Goal: Information Seeking & Learning: Check status

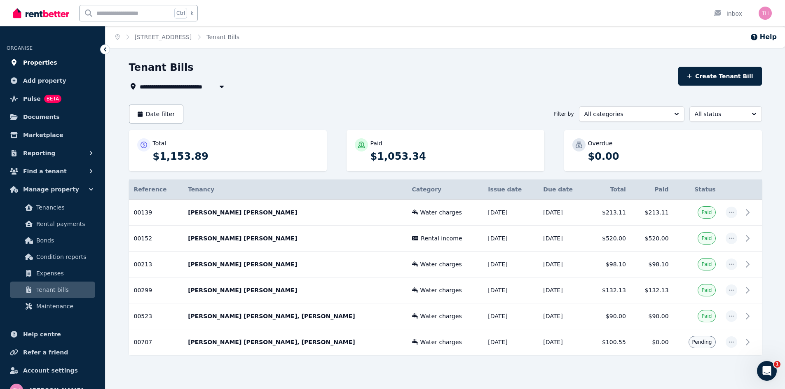
click at [37, 62] on span "Properties" at bounding box center [40, 63] width 34 height 10
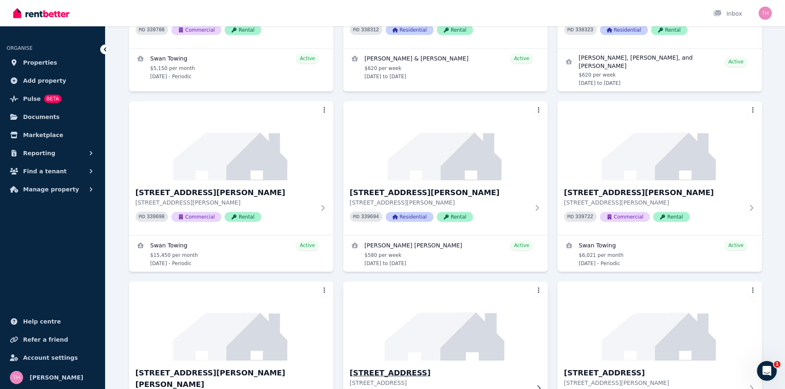
scroll to position [206, 0]
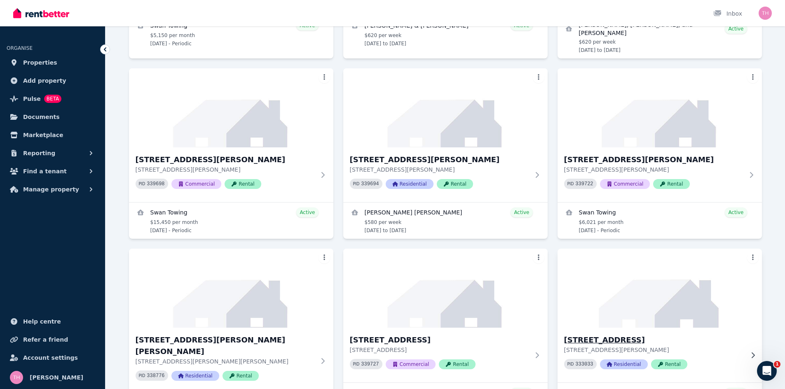
click at [599, 343] on h3 "[STREET_ADDRESS]" at bounding box center [654, 340] width 180 height 12
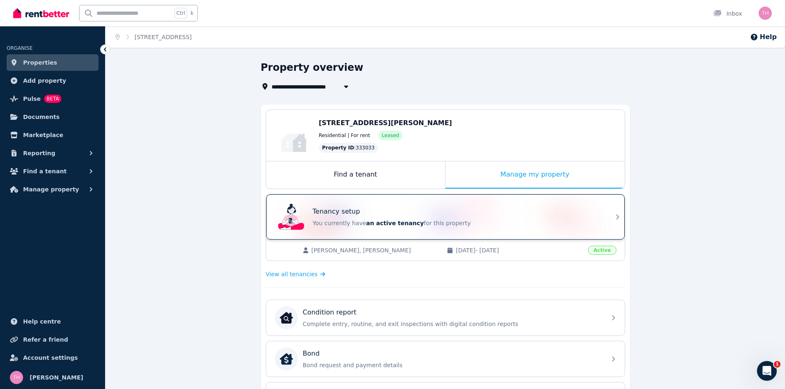
click at [510, 218] on div "Tenancy setup You currently have an active tenancy for this property" at bounding box center [457, 217] width 288 height 21
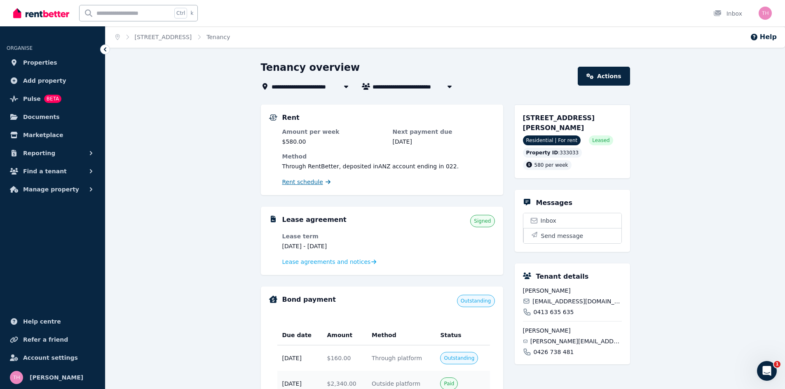
click at [307, 182] on span "Rent schedule" at bounding box center [302, 182] width 41 height 8
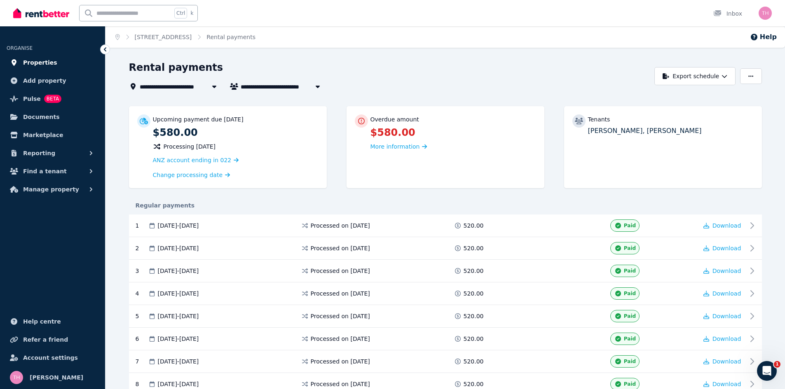
click at [30, 63] on span "Properties" at bounding box center [40, 63] width 34 height 10
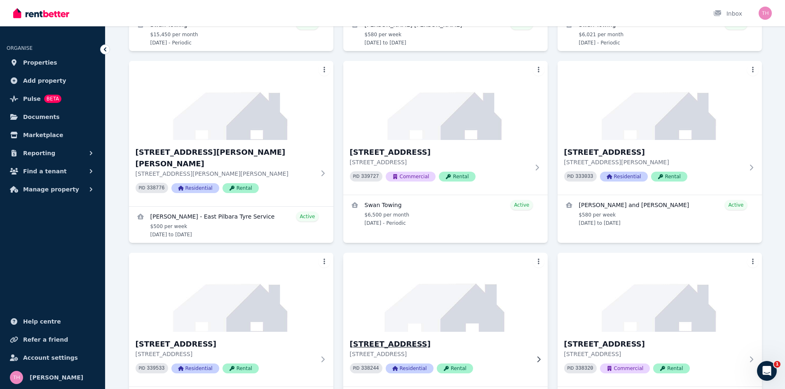
scroll to position [412, 0]
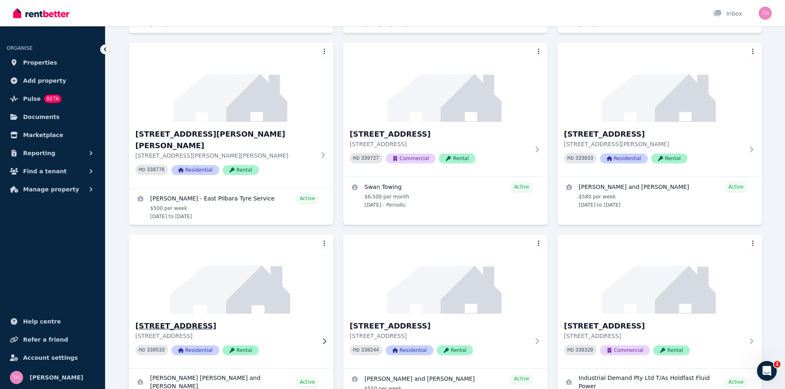
click at [204, 320] on h3 "[STREET_ADDRESS]" at bounding box center [226, 326] width 180 height 12
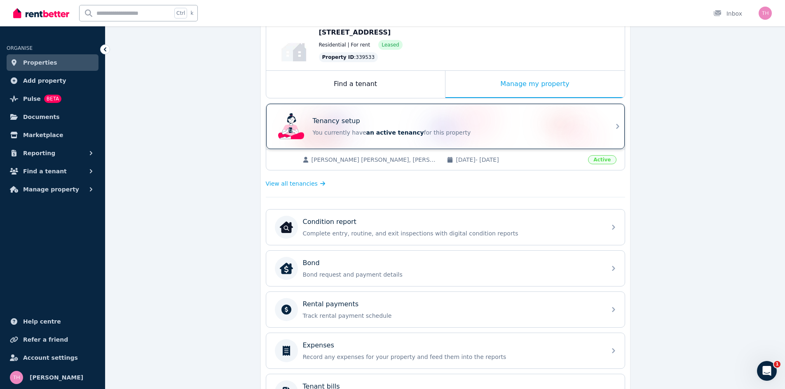
scroll to position [124, 0]
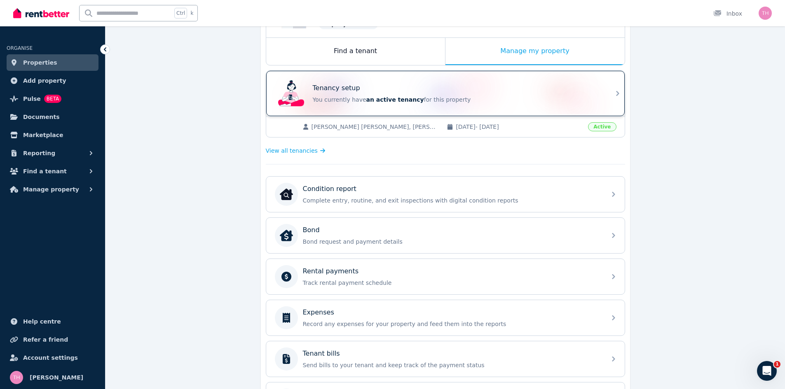
click at [591, 93] on div "Tenancy setup You currently have an active tenancy for this property" at bounding box center [457, 93] width 288 height 21
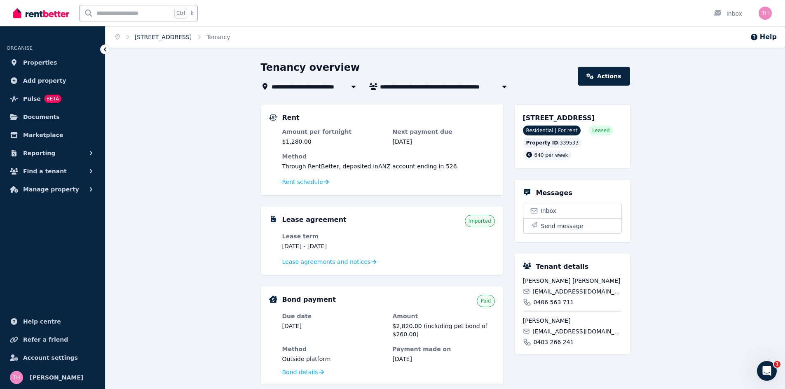
click at [169, 34] on link "[STREET_ADDRESS]" at bounding box center [163, 37] width 57 height 7
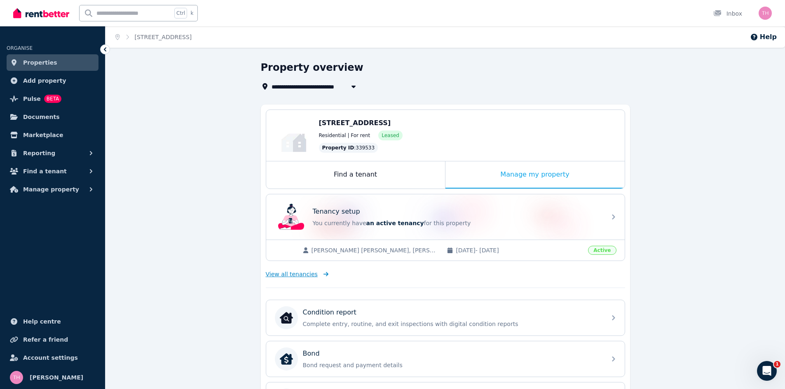
click at [290, 273] on span "View all tenancies" at bounding box center [292, 274] width 52 height 8
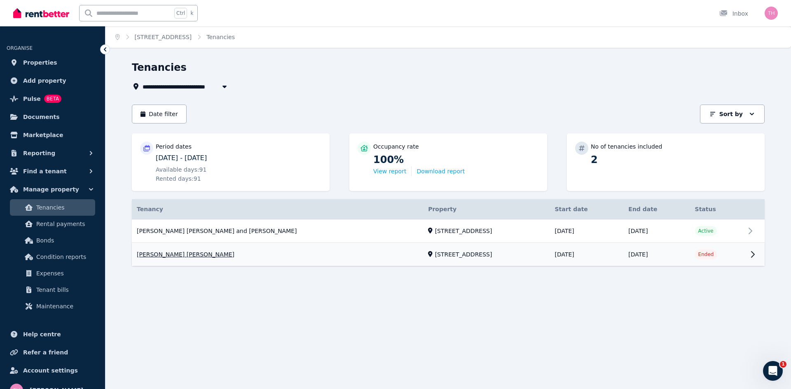
click at [179, 257] on link "View property details" at bounding box center [448, 254] width 633 height 23
